Goal: Task Accomplishment & Management: Use online tool/utility

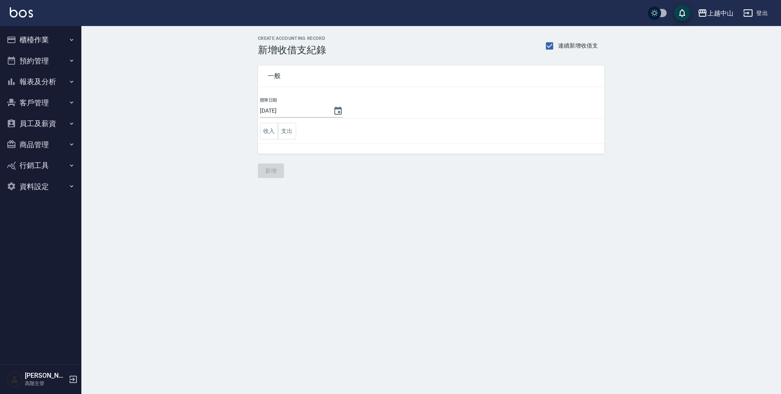
click at [35, 144] on button "商品管理" at bounding box center [40, 144] width 75 height 21
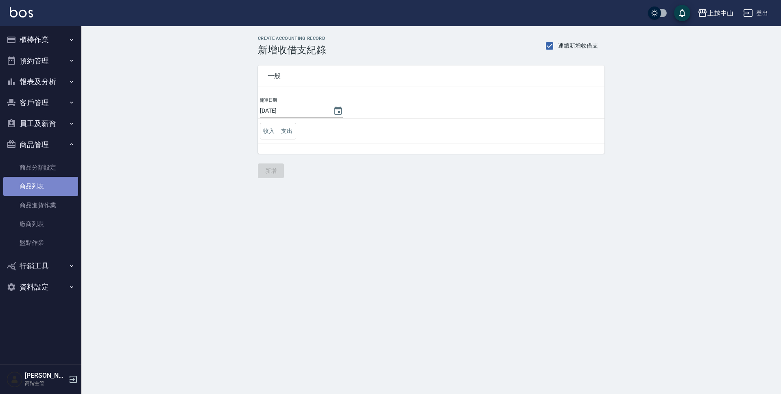
click at [33, 178] on link "商品列表" at bounding box center [40, 186] width 75 height 19
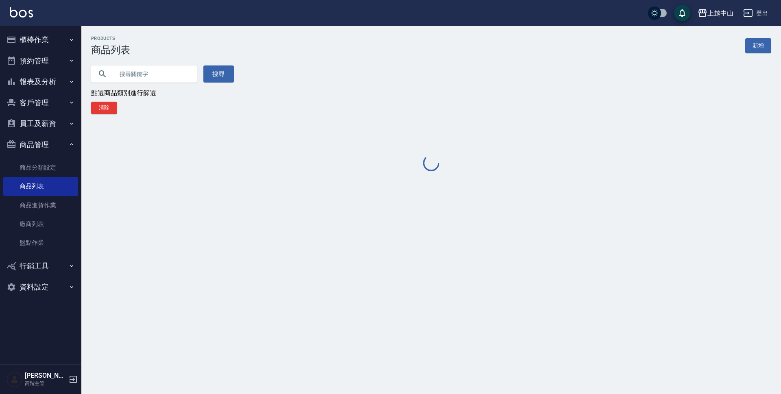
click at [155, 68] on input "text" at bounding box center [152, 74] width 76 height 22
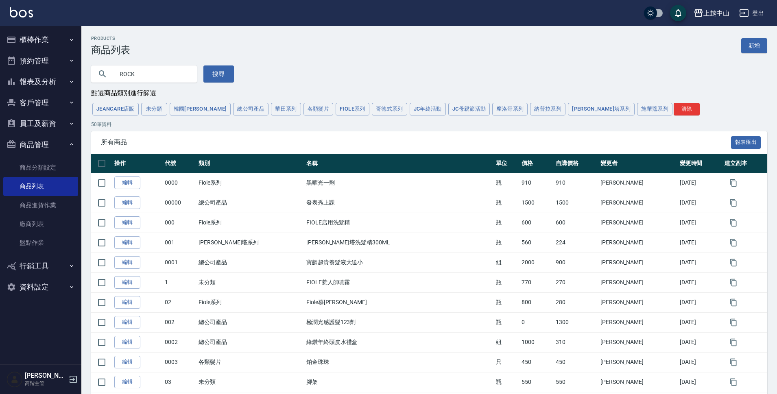
type input "ROCK"
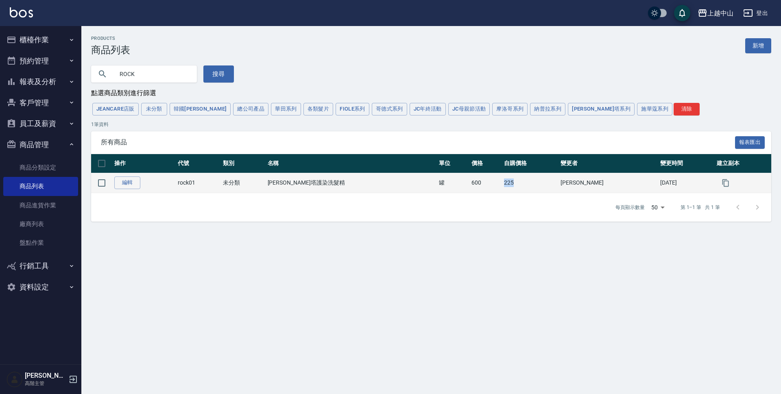
drag, startPoint x: 497, startPoint y: 183, endPoint x: 516, endPoint y: 185, distance: 18.8
click at [516, 185] on td "225" at bounding box center [530, 183] width 57 height 20
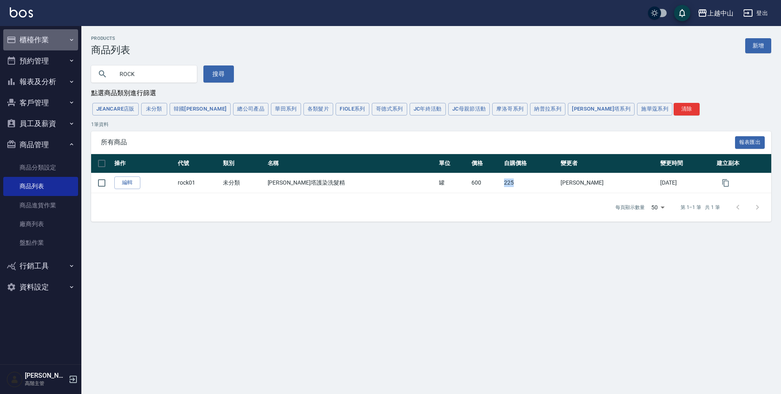
click at [44, 31] on button "櫃檯作業" at bounding box center [40, 39] width 75 height 21
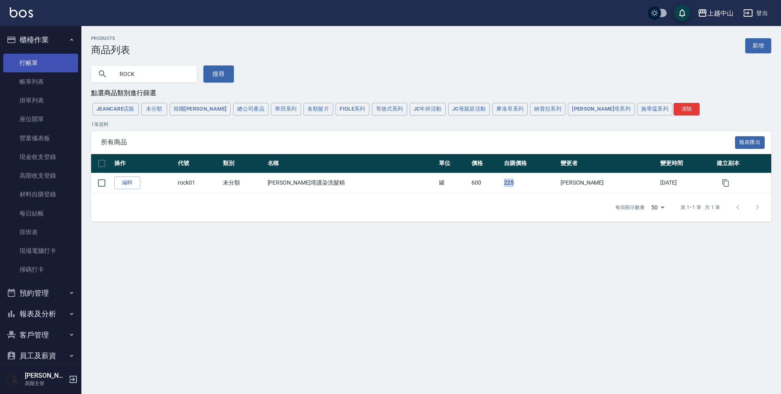
click at [37, 55] on link "打帳單" at bounding box center [40, 63] width 75 height 19
